Goal: Transaction & Acquisition: Purchase product/service

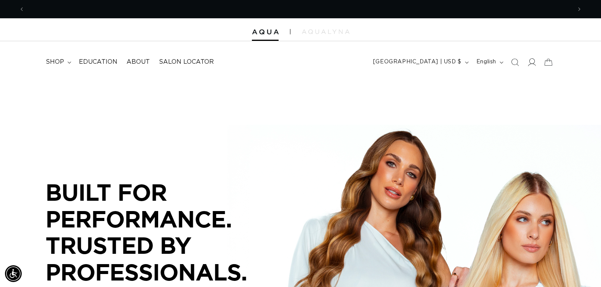
scroll to position [0, 547]
click at [531, 63] on icon at bounding box center [533, 62] width 8 height 8
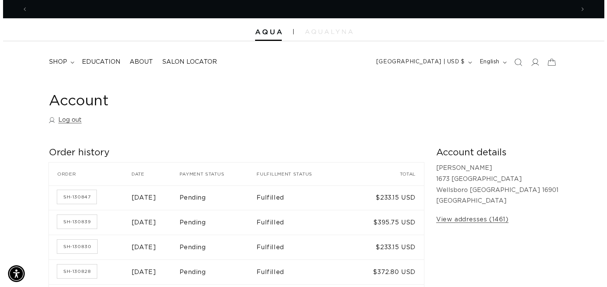
scroll to position [0, 547]
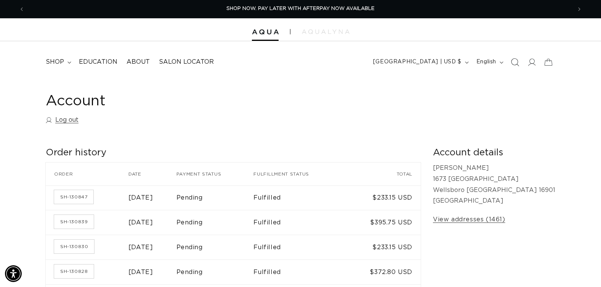
click at [517, 63] on icon "Search" at bounding box center [515, 62] width 8 height 8
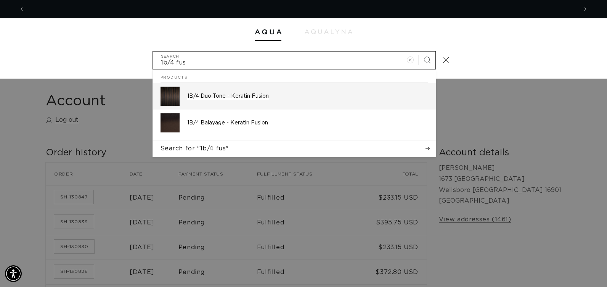
scroll to position [0, 1106]
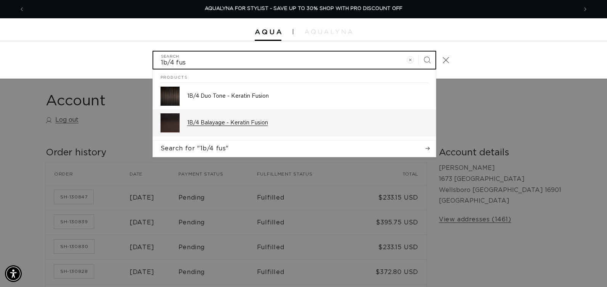
type input "1b/4 fus"
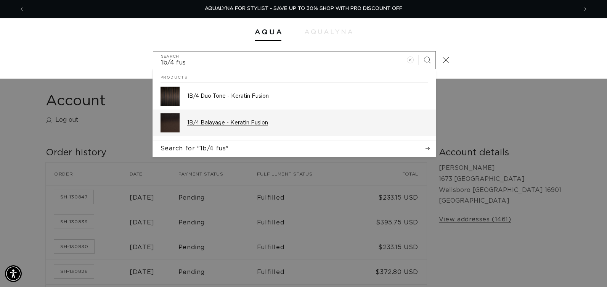
click at [247, 122] on p "1B/4 Balayage - Keratin Fusion" at bounding box center [307, 122] width 241 height 7
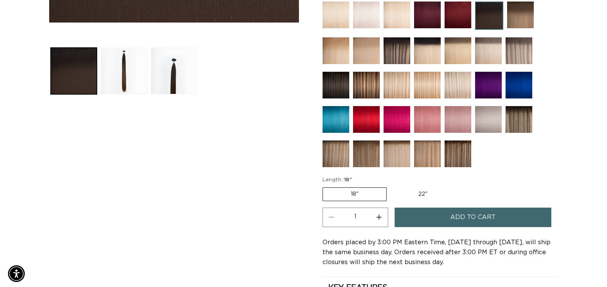
scroll to position [0, 1095]
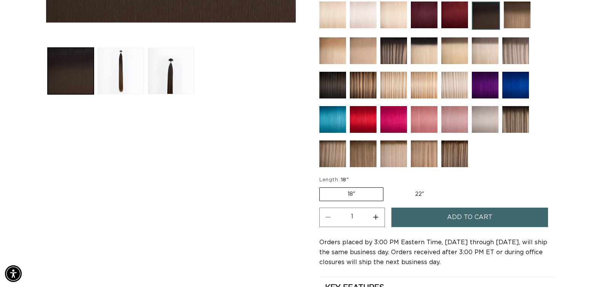
click at [378, 215] on button "Increase quantity for 1B/4 Balayage - Keratin Fusion" at bounding box center [376, 216] width 17 height 19
type input "2"
click at [418, 219] on button "Add to cart" at bounding box center [470, 216] width 157 height 19
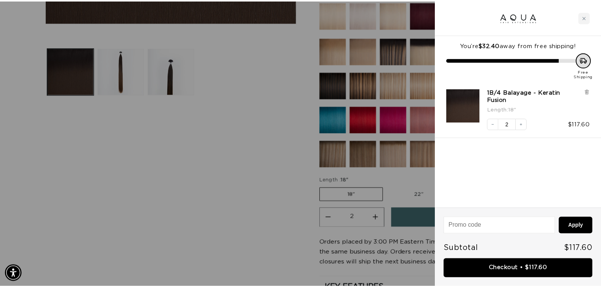
scroll to position [0, 1106]
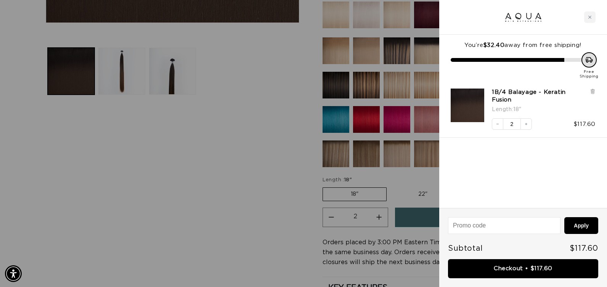
click at [259, 224] on div at bounding box center [303, 143] width 607 height 287
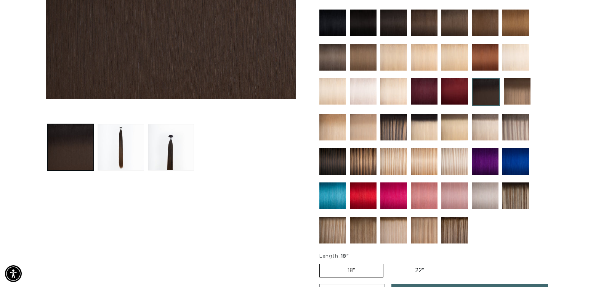
scroll to position [0, 547]
click at [399, 130] on img at bounding box center [394, 127] width 27 height 27
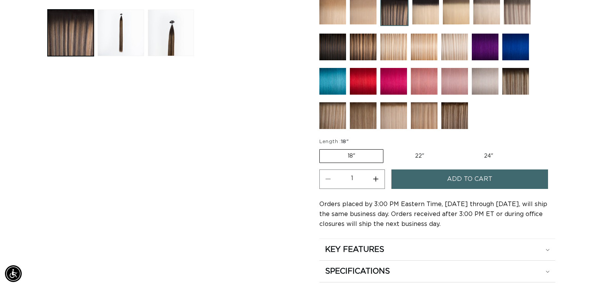
scroll to position [0, 547]
click at [376, 178] on button "Increase quantity for Pacific Balayage - Keratin Fusion" at bounding box center [376, 178] width 17 height 19
type input "3"
click at [406, 176] on button "Add to cart" at bounding box center [470, 178] width 157 height 19
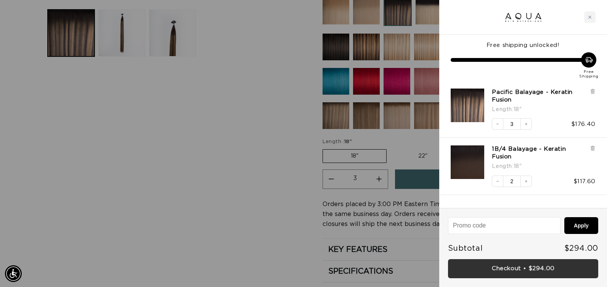
scroll to position [0, 0]
click at [489, 270] on link "Checkout • $294.00" at bounding box center [523, 268] width 150 height 19
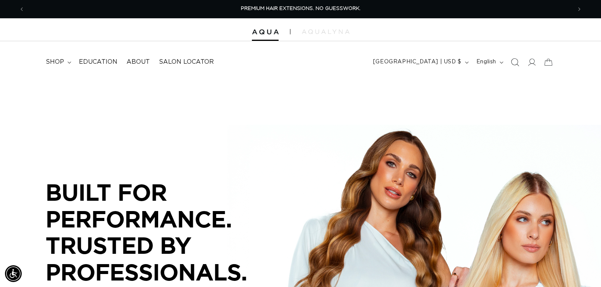
click at [513, 63] on icon "Search" at bounding box center [515, 62] width 8 height 8
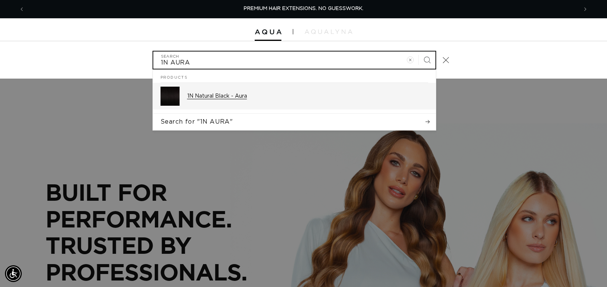
type input "1N AURA"
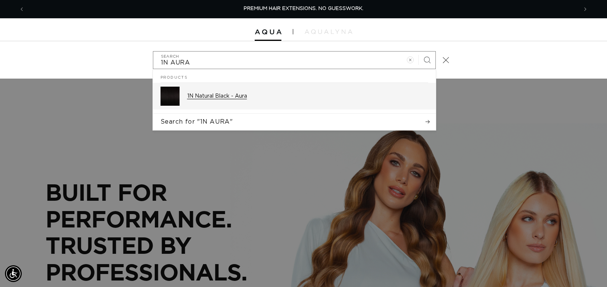
click at [218, 96] on p "1N Natural Black - Aura" at bounding box center [307, 96] width 241 height 7
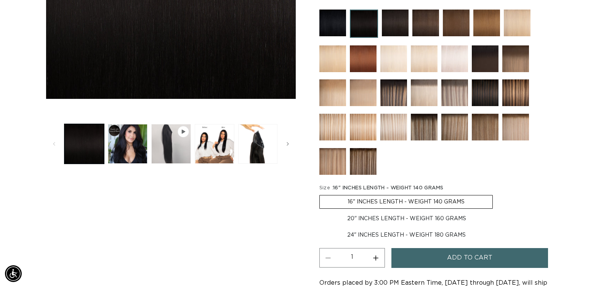
click at [379, 217] on label "20" INCHES LENGTH - WEIGHT 160 GRAMS Variant sold out or unavailable" at bounding box center [407, 218] width 175 height 13
click at [497, 194] on input "20" INCHES LENGTH - WEIGHT 160 GRAMS Variant sold out or unavailable" at bounding box center [497, 193] width 0 height 0
radio input "true"
click at [454, 260] on span "Add to cart" at bounding box center [469, 257] width 45 height 19
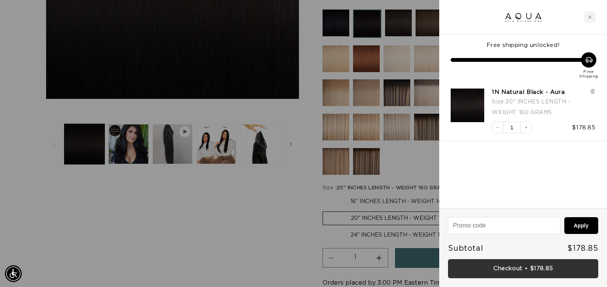
scroll to position [0, 1106]
click at [487, 269] on link "Checkout • $178.85" at bounding box center [523, 268] width 150 height 19
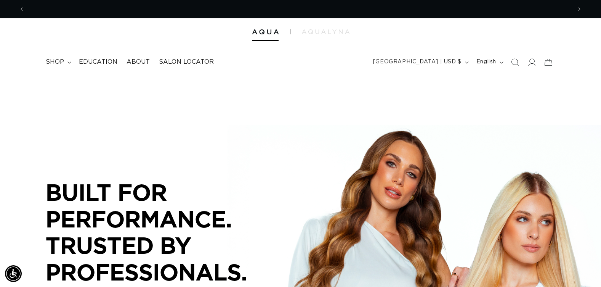
scroll to position [0, 547]
click at [515, 63] on icon "Search" at bounding box center [515, 62] width 8 height 8
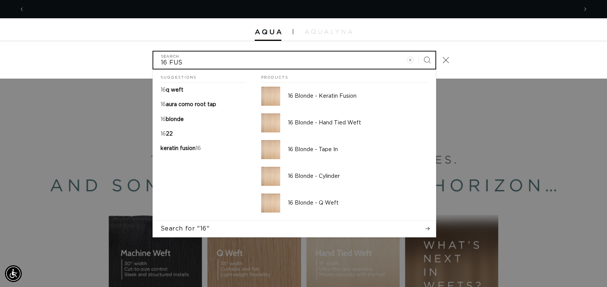
scroll to position [0, 0]
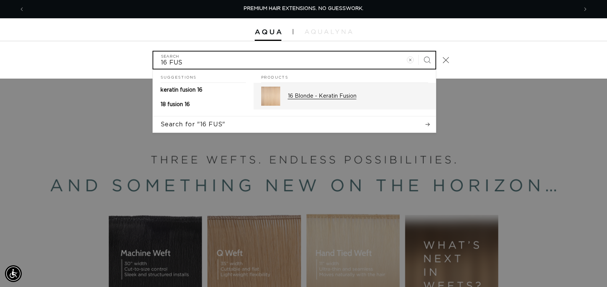
type input "16 FUS"
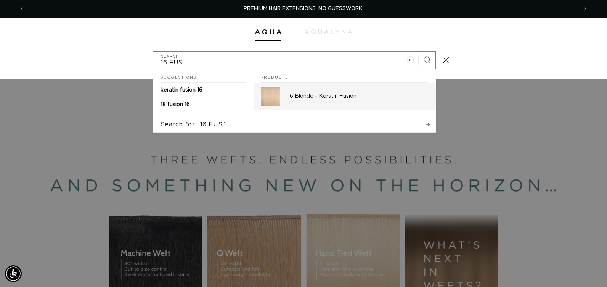
click at [275, 103] on img "Search" at bounding box center [270, 96] width 19 height 19
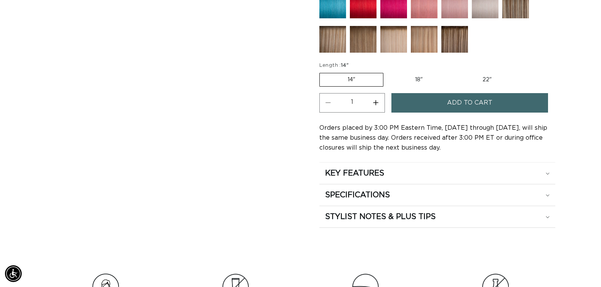
scroll to position [0, 1095]
click at [377, 102] on button "Increase quantity for 16 Blonde - Keratin Fusion" at bounding box center [376, 102] width 17 height 19
click at [331, 102] on button "Decrease quantity for 16 Blonde - Keratin Fusion" at bounding box center [328, 102] width 17 height 19
type input "1"
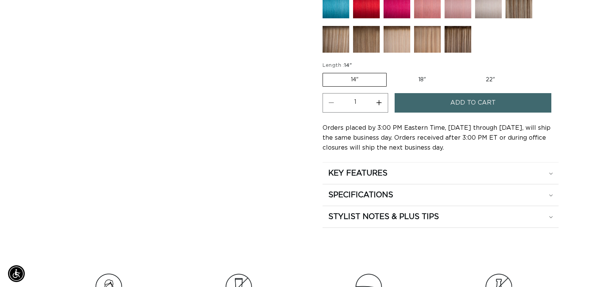
scroll to position [0, 0]
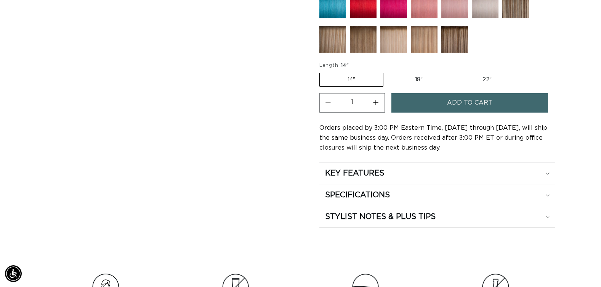
click at [453, 100] on span "Add to cart" at bounding box center [469, 102] width 45 height 19
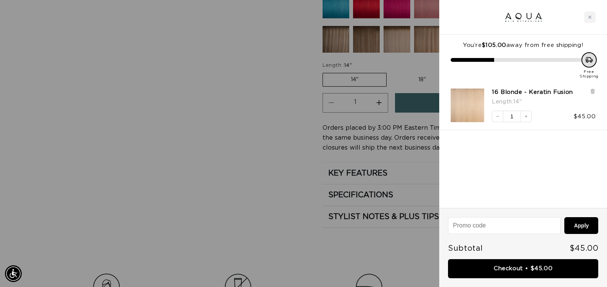
scroll to position [0, 553]
click at [217, 140] on div at bounding box center [303, 143] width 607 height 287
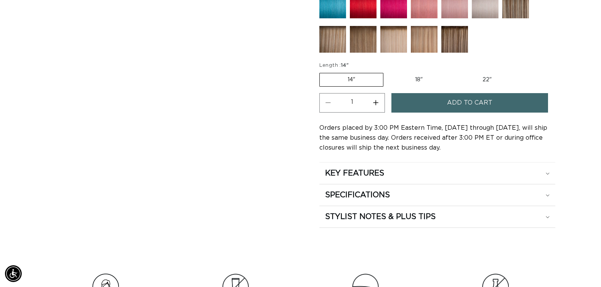
scroll to position [153, 0]
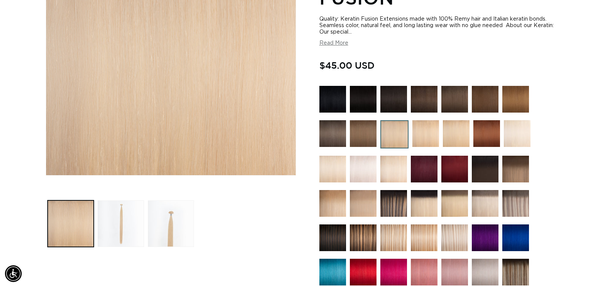
click at [330, 99] on img at bounding box center [333, 99] width 27 height 27
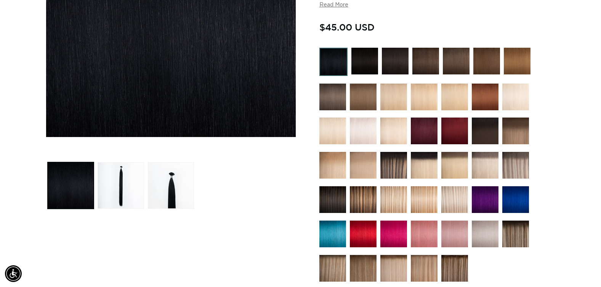
click at [455, 205] on img at bounding box center [455, 199] width 27 height 27
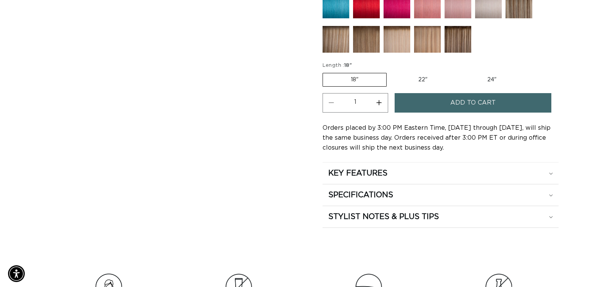
scroll to position [0, 547]
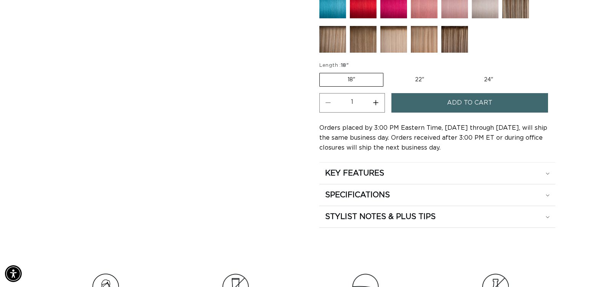
click at [375, 103] on button "Increase quantity for Atlantic Duo Tone - Keratin Fusion" at bounding box center [376, 102] width 17 height 19
type input "2"
click at [408, 105] on button "Add to cart" at bounding box center [470, 102] width 157 height 19
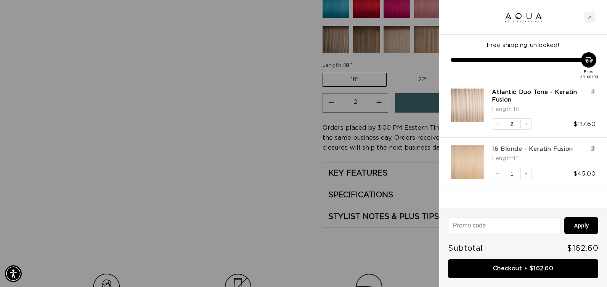
scroll to position [0, 1106]
click at [546, 201] on div "Free shipping unlocked! Free Shipping Atlantic Duo Tone - Keratin Fusion Length…" at bounding box center [523, 121] width 168 height 173
click at [310, 187] on div at bounding box center [303, 143] width 607 height 287
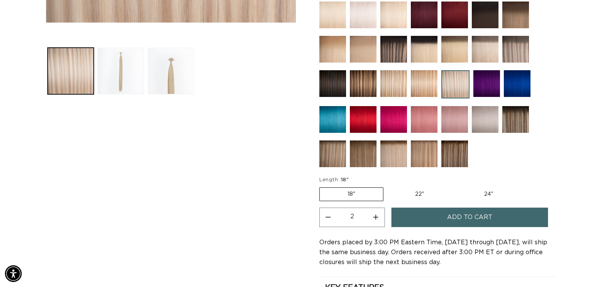
scroll to position [0, 1095]
click at [389, 88] on img at bounding box center [394, 83] width 27 height 27
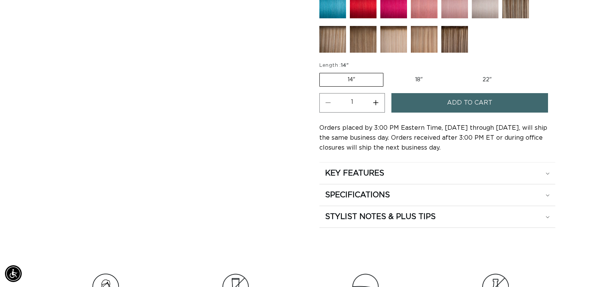
scroll to position [0, 547]
click at [429, 105] on button "Add to cart" at bounding box center [470, 102] width 157 height 19
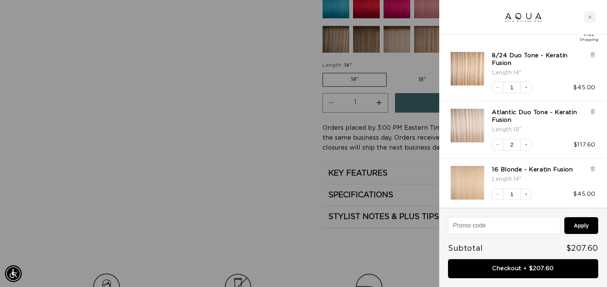
scroll to position [0, 0]
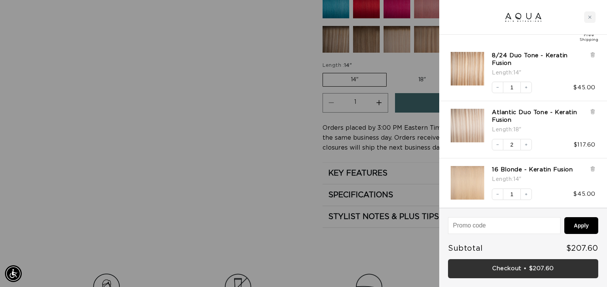
click at [494, 263] on link "Checkout • $207.60" at bounding box center [523, 268] width 150 height 19
